Goal: Task Accomplishment & Management: Use online tool/utility

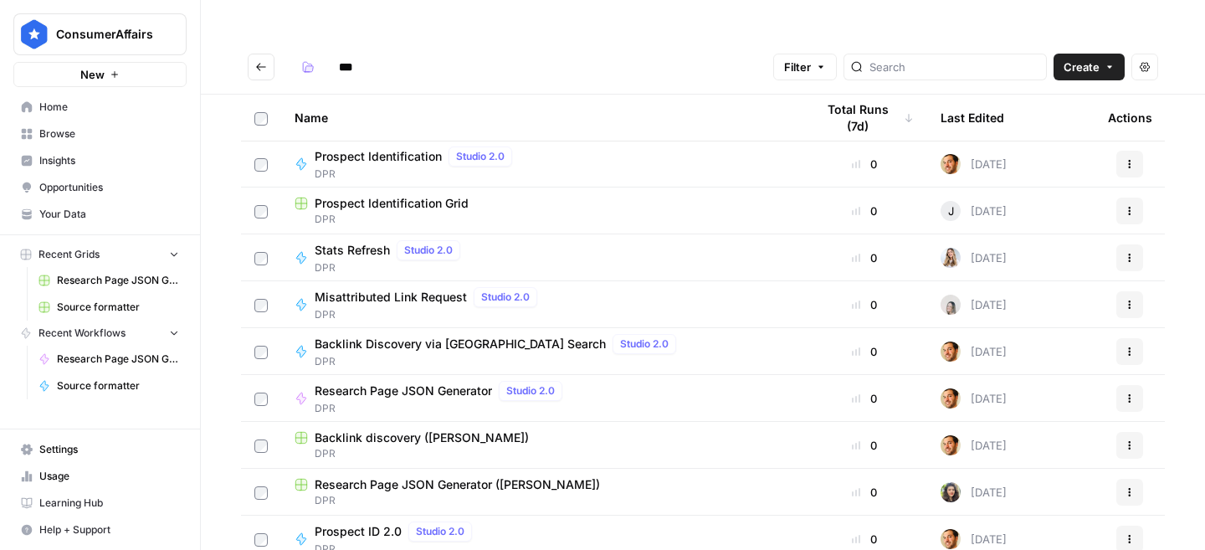
scroll to position [279, 0]
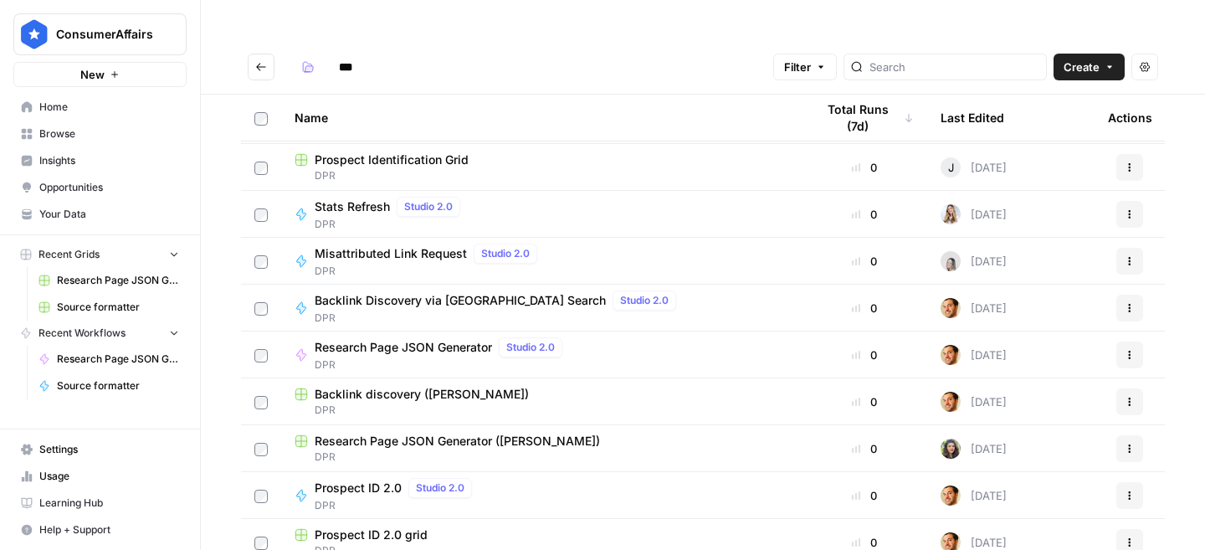
click at [435, 339] on span "Research Page JSON Generator" at bounding box center [403, 347] width 177 height 17
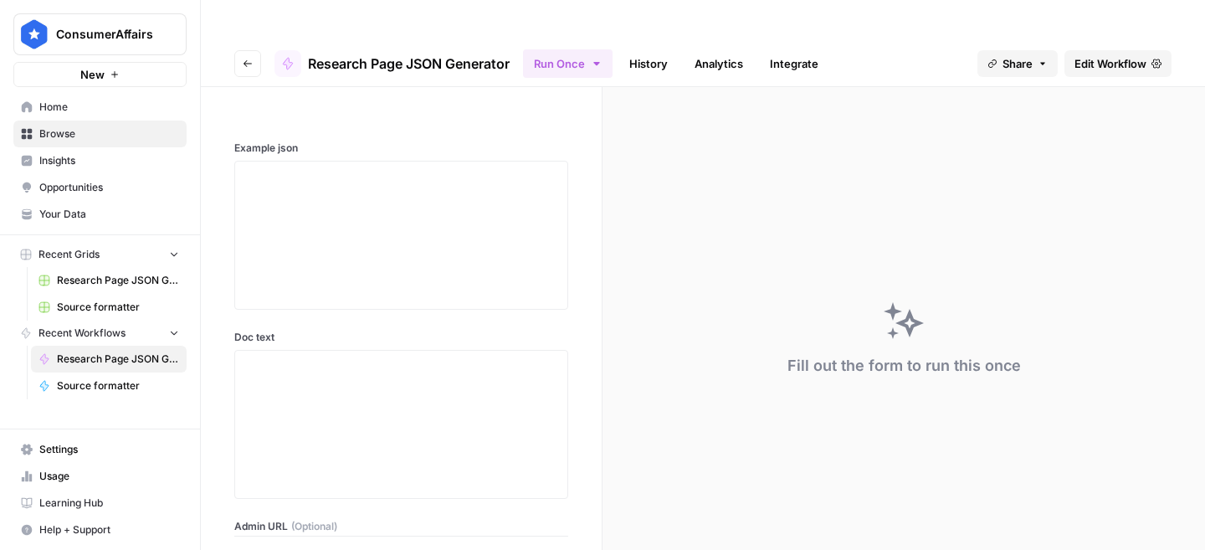
click at [248, 59] on icon "button" at bounding box center [248, 64] width 10 height 10
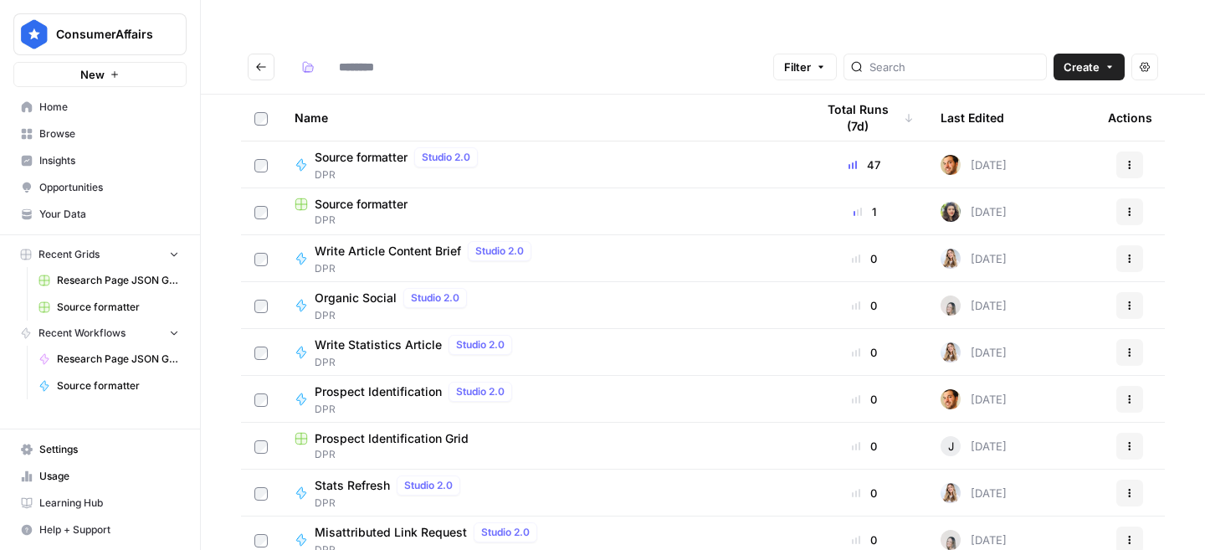
type input "***"
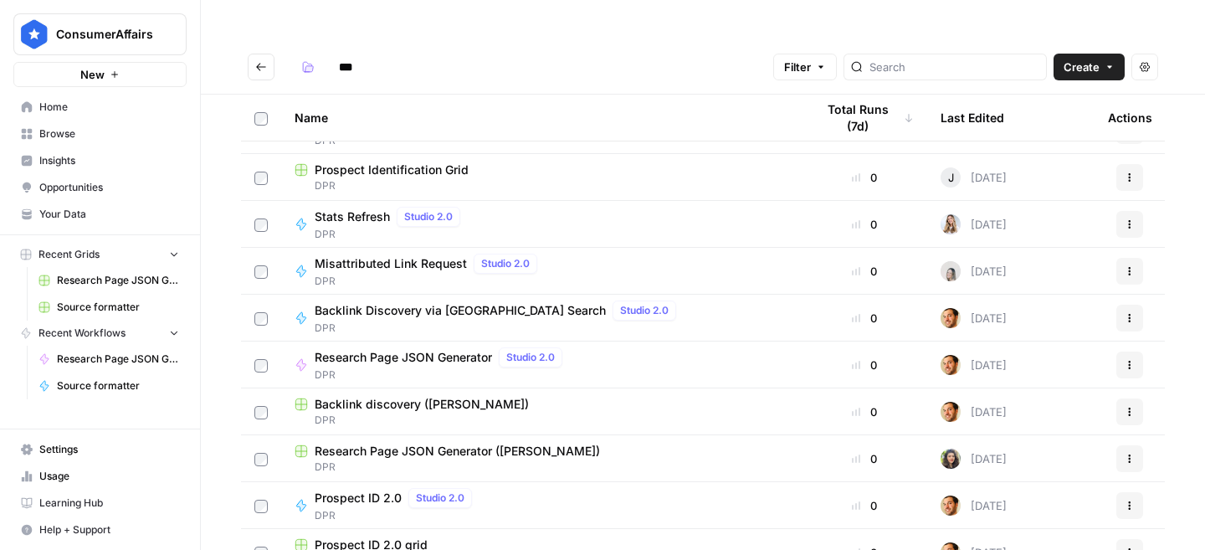
scroll to position [292, 0]
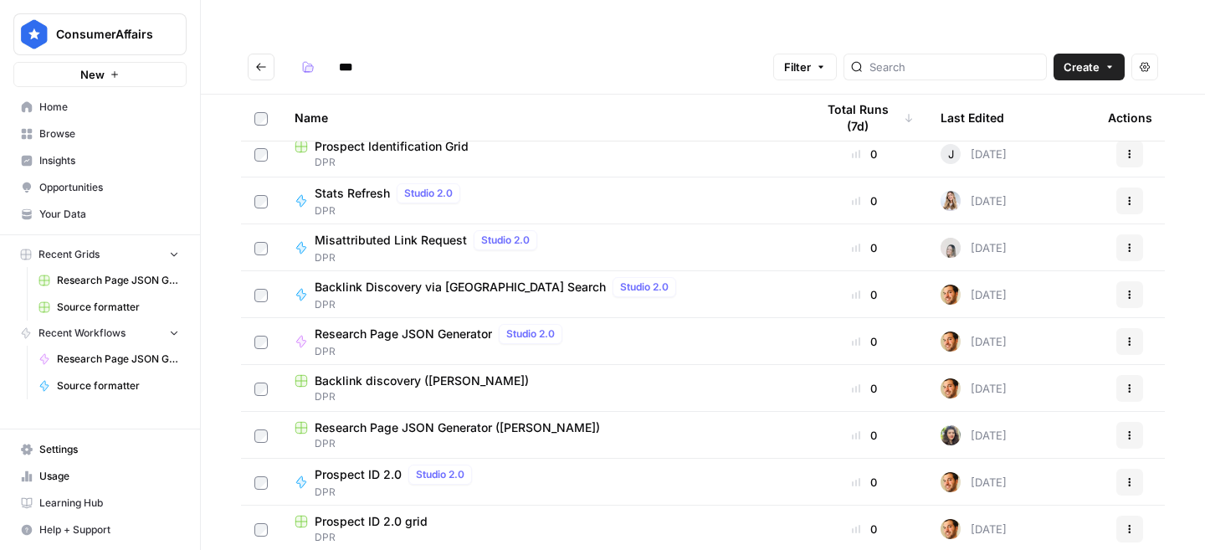
click at [457, 419] on span "Research Page JSON Generator ([PERSON_NAME])" at bounding box center [457, 427] width 285 height 17
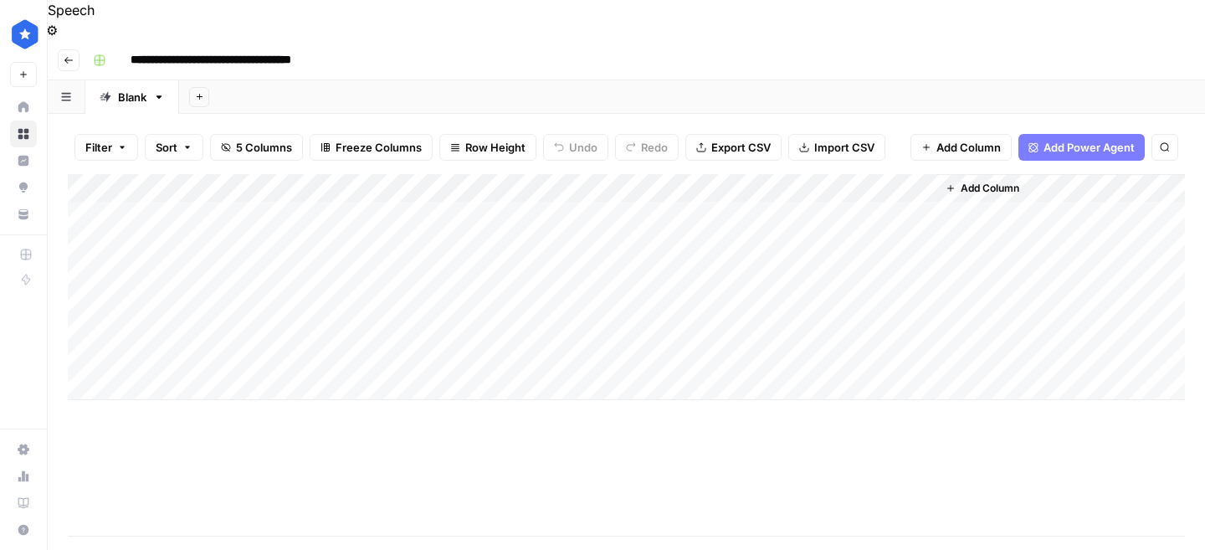
click at [449, 345] on div "Add Column" at bounding box center [627, 287] width 1118 height 226
click at [618, 349] on div "Add Column" at bounding box center [627, 301] width 1118 height 254
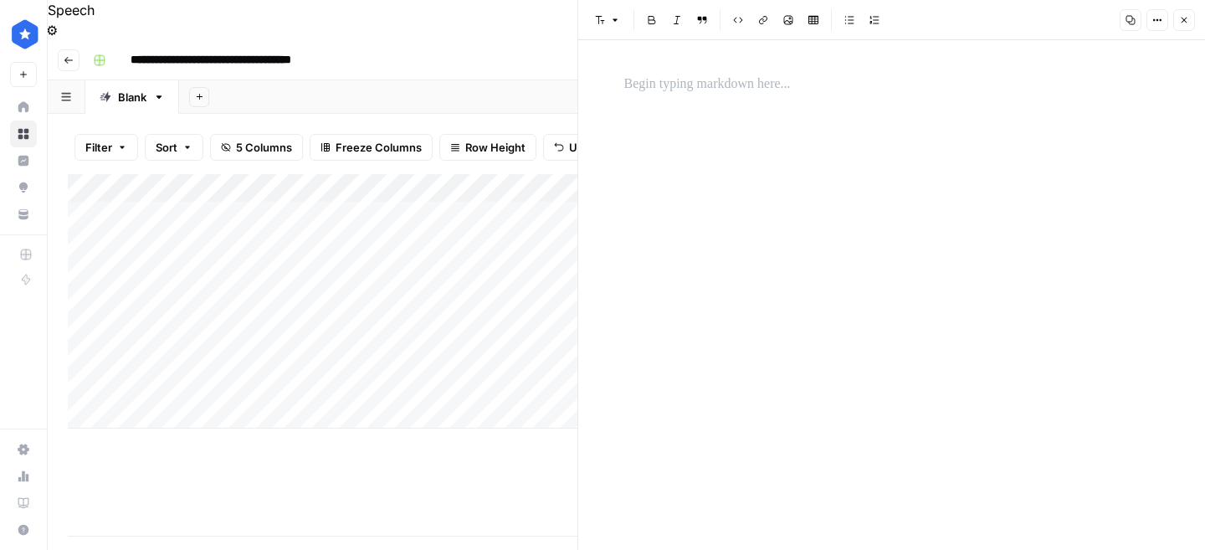
click at [733, 100] on div at bounding box center [892, 84] width 556 height 35
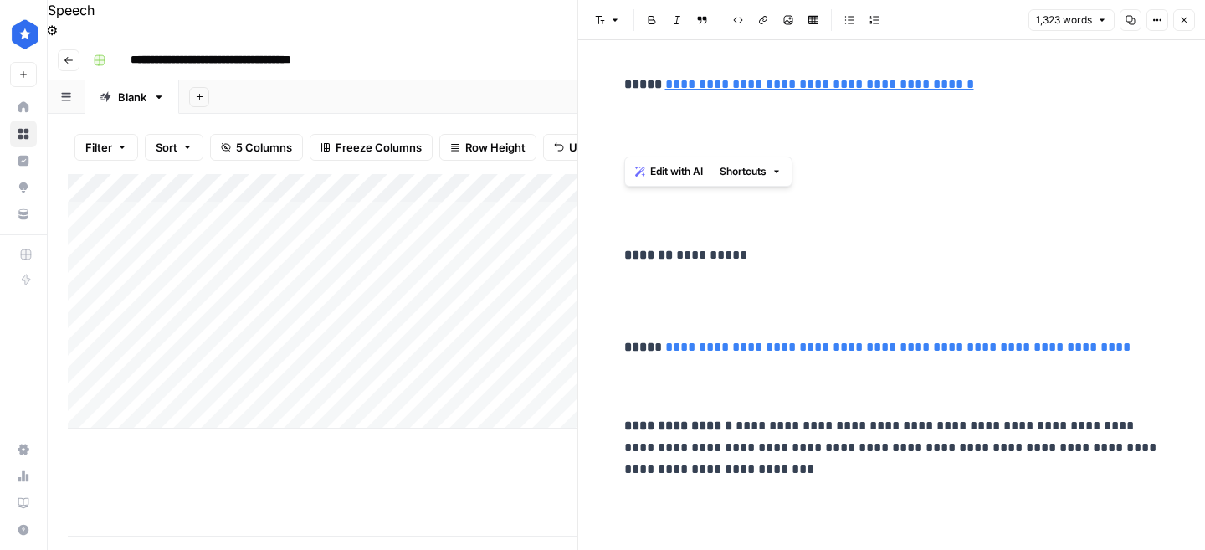
drag, startPoint x: 702, startPoint y: 131, endPoint x: 609, endPoint y: 66, distance: 114.3
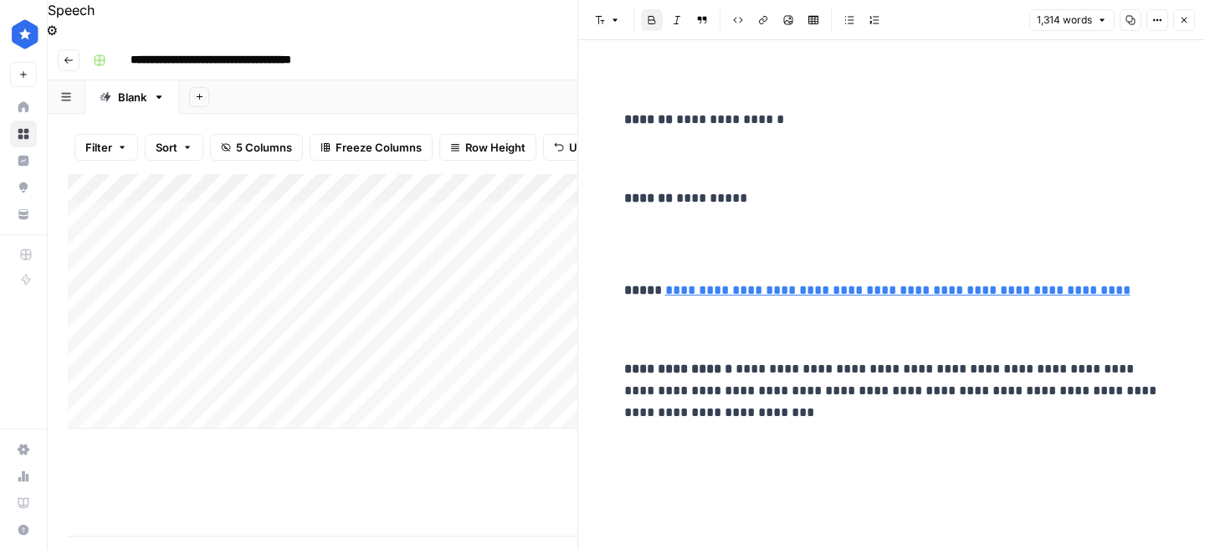
click at [491, 478] on div "Add Column" at bounding box center [323, 355] width 510 height 362
click at [372, 346] on div "Add Column" at bounding box center [323, 301] width 510 height 254
click at [336, 318] on div "Add Column" at bounding box center [323, 301] width 510 height 254
click at [342, 318] on div "Add Column" at bounding box center [323, 301] width 510 height 254
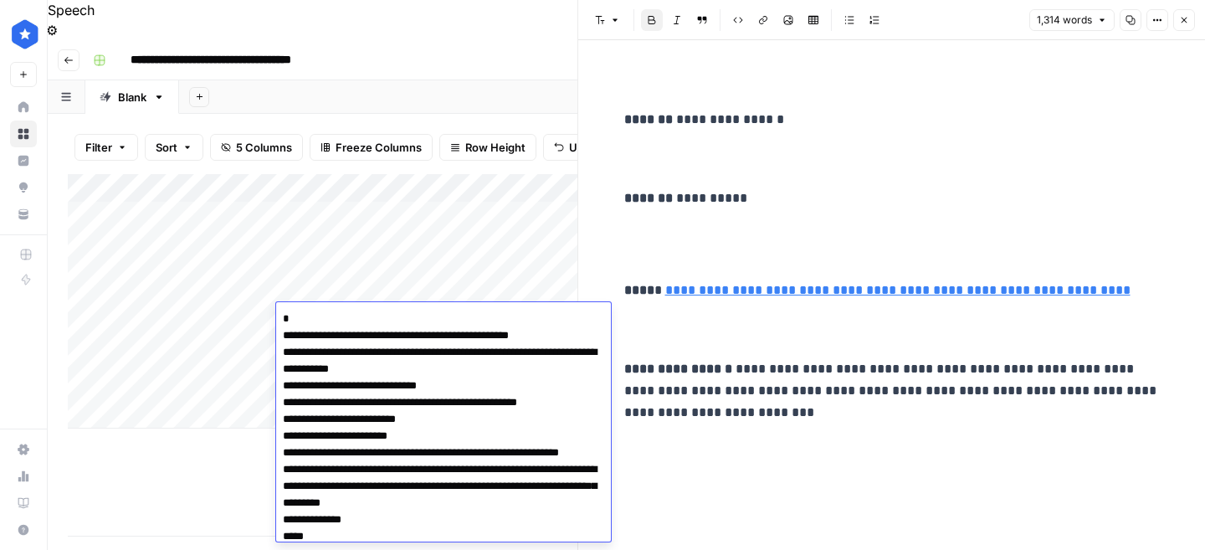
scroll to position [7156, 0]
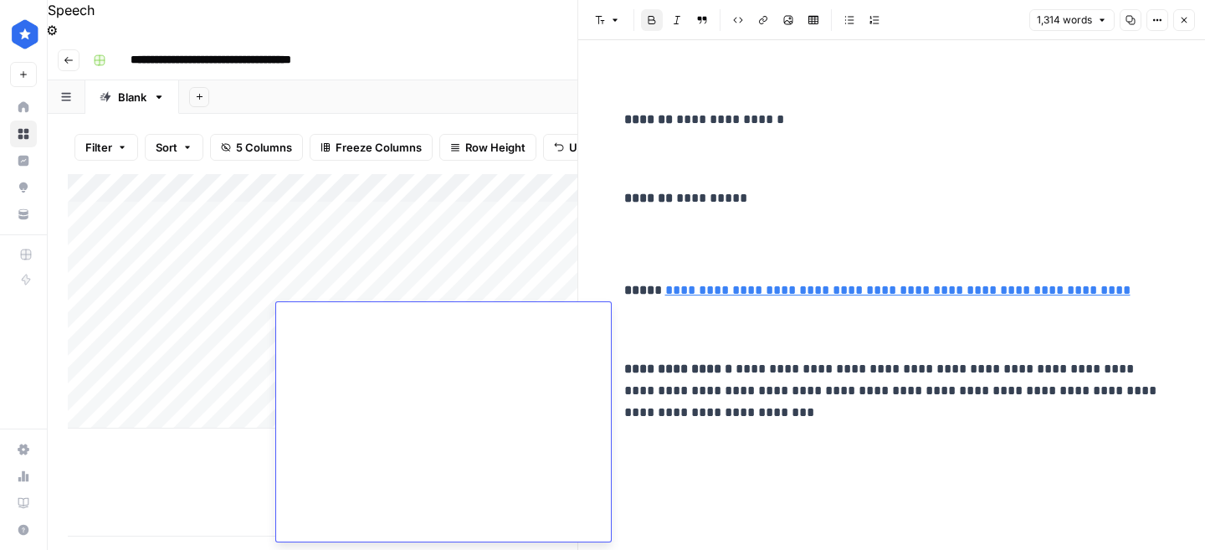
click at [182, 470] on div "Add Column" at bounding box center [323, 355] width 510 height 362
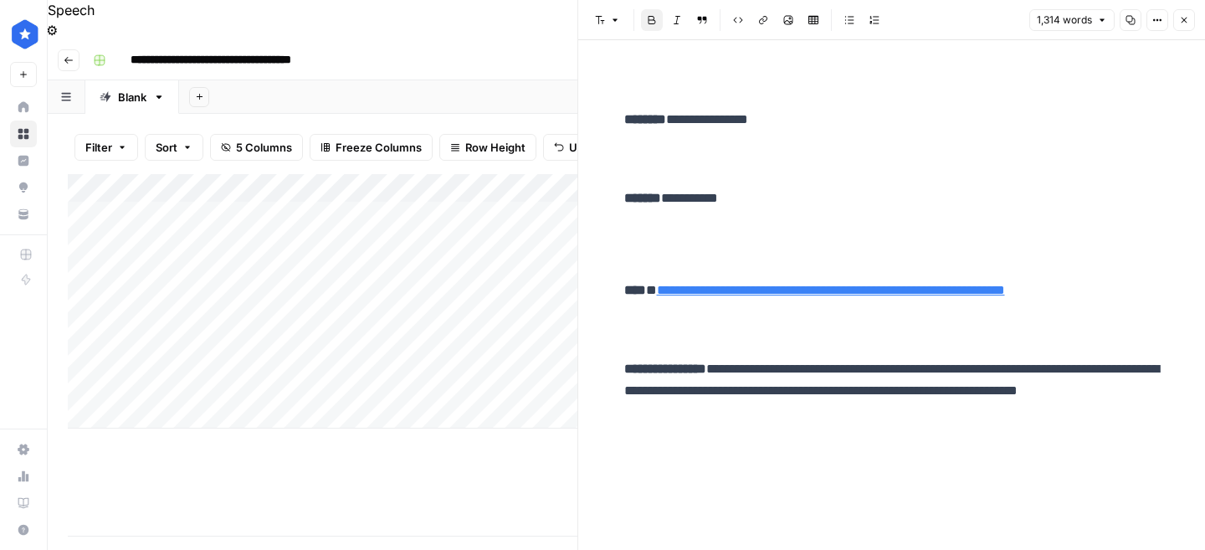
click at [328, 338] on div "Add Column" at bounding box center [323, 301] width 510 height 254
type textarea "**********"
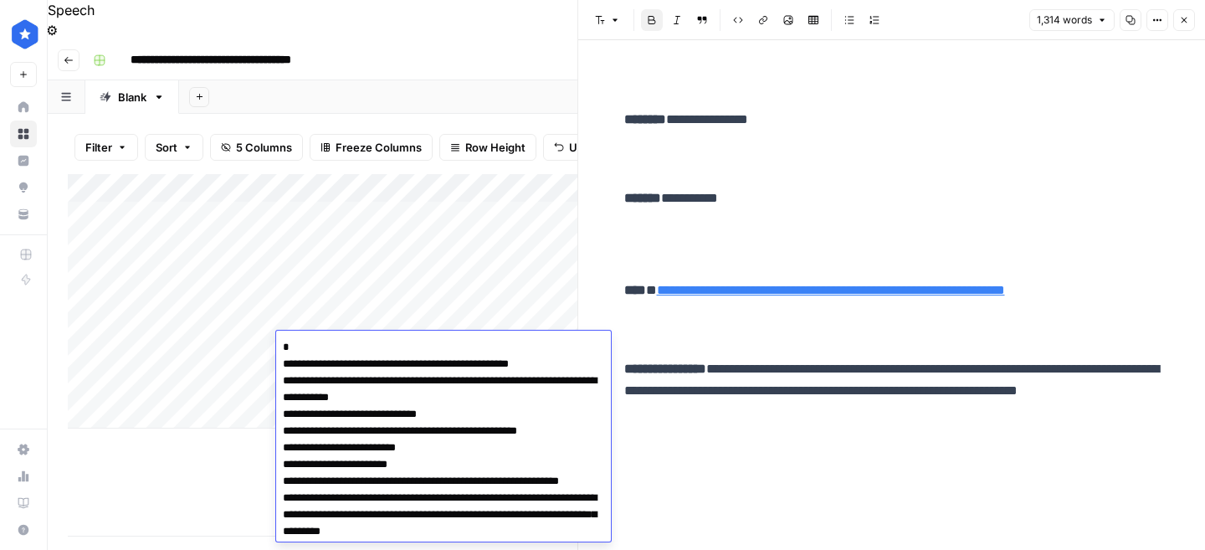
scroll to position [7179, 0]
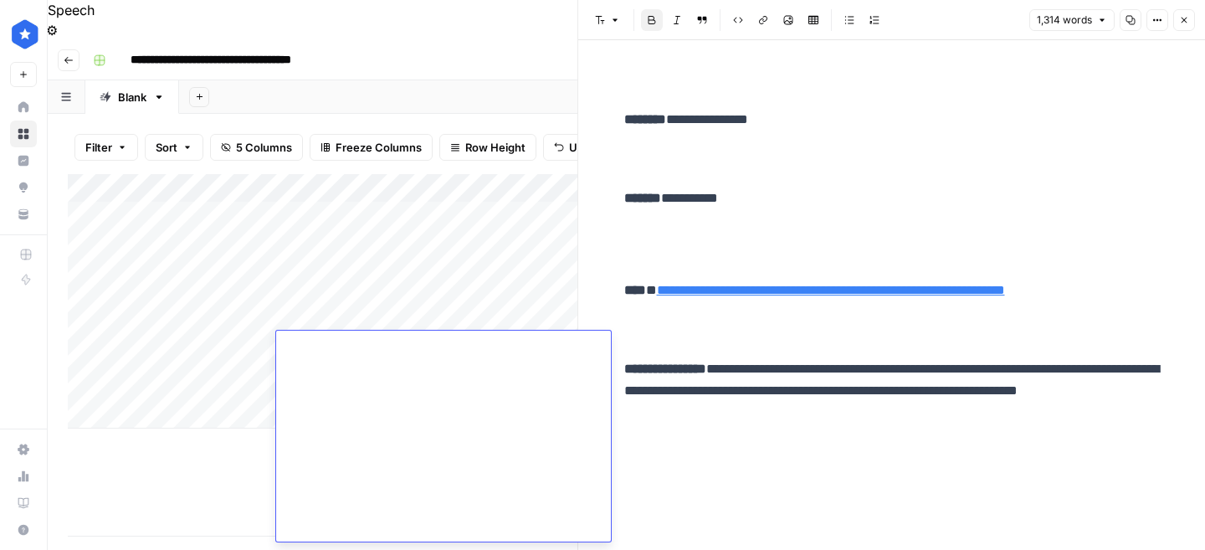
click at [173, 447] on div "Add Column" at bounding box center [323, 355] width 510 height 362
click at [229, 347] on div "Add Column" at bounding box center [323, 301] width 510 height 254
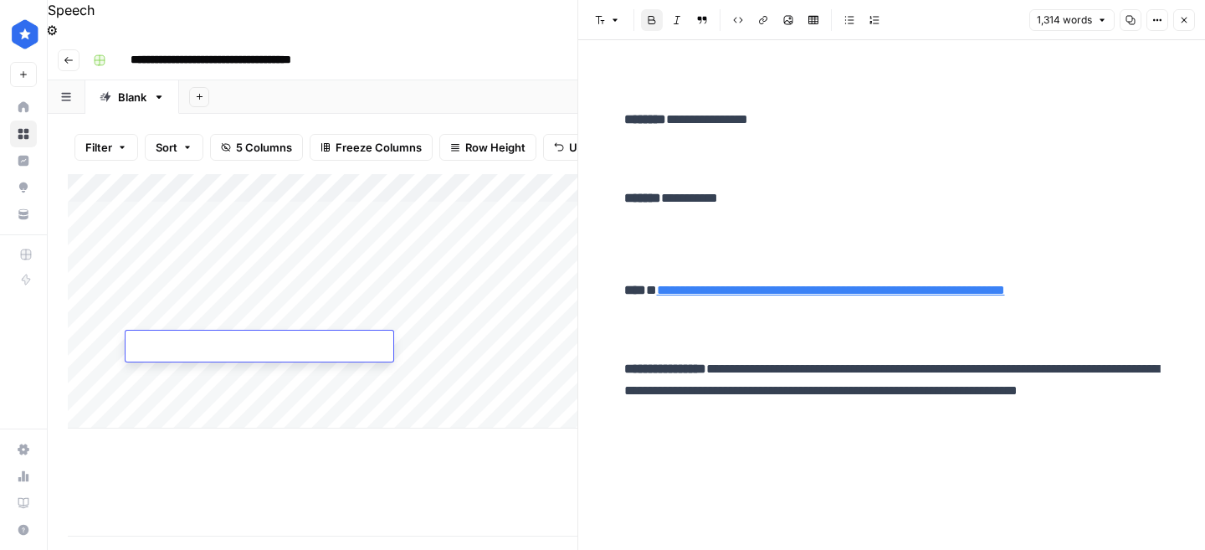
paste textarea "**********"
type textarea "**********"
click at [407, 391] on div "Add Column" at bounding box center [323, 355] width 510 height 362
click at [1185, 23] on icon "button" at bounding box center [1185, 20] width 10 height 10
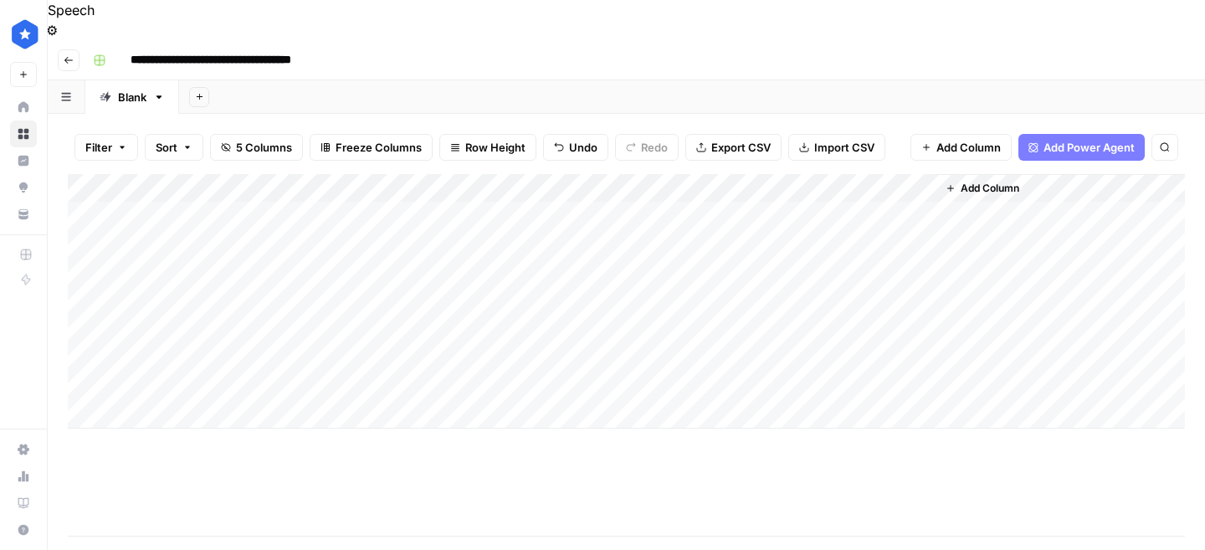
click at [651, 346] on div "Add Column" at bounding box center [627, 301] width 1118 height 254
click at [923, 347] on div "Add Column" at bounding box center [627, 301] width 1118 height 254
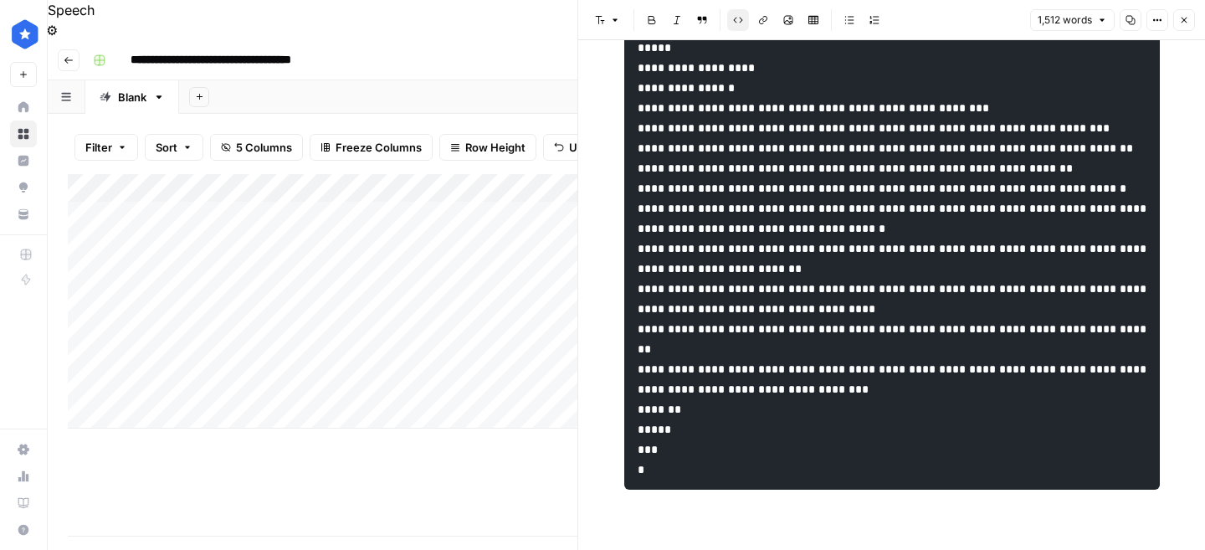
scroll to position [5792, 0]
drag, startPoint x: 636, startPoint y: 90, endPoint x: 709, endPoint y: 460, distance: 377.1
copy code "**********"
